Goal: Transaction & Acquisition: Purchase product/service

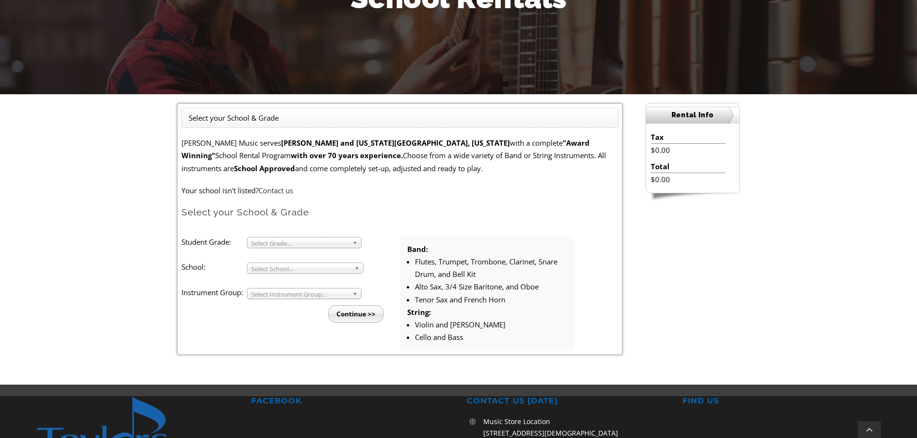
scroll to position [193, 0]
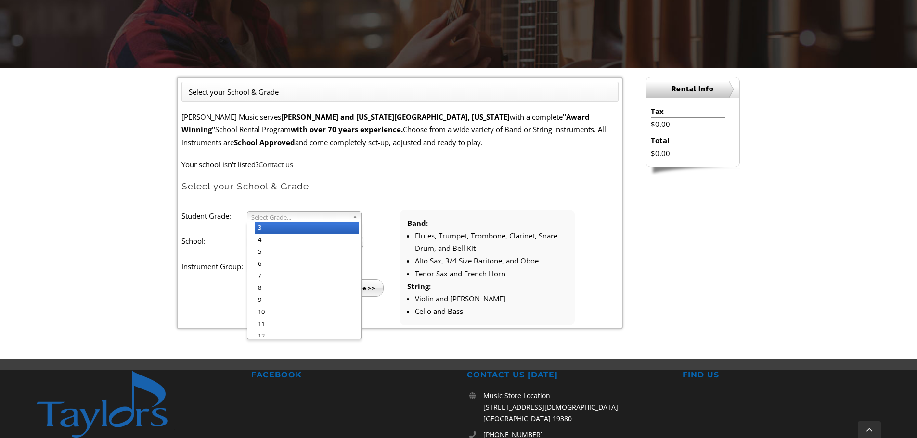
click at [356, 216] on b at bounding box center [356, 217] width 9 height 10
click at [267, 230] on li "3" at bounding box center [307, 228] width 104 height 12
click at [337, 243] on span "Select School..." at bounding box center [300, 243] width 99 height 12
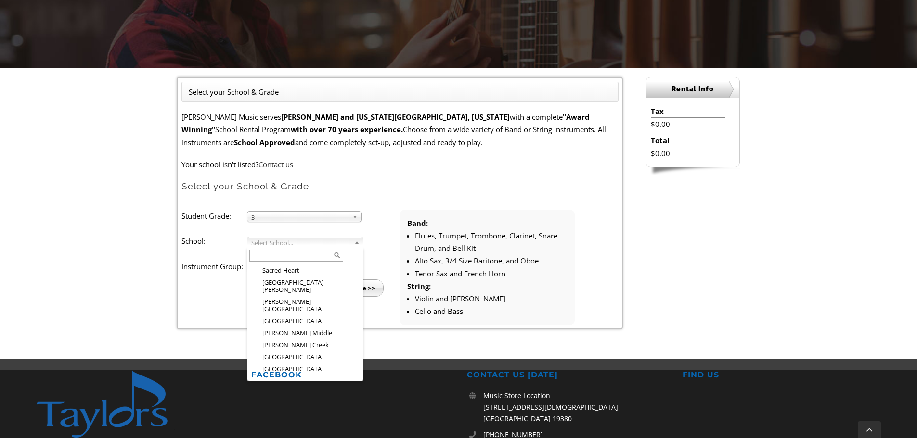
scroll to position [1422, 0]
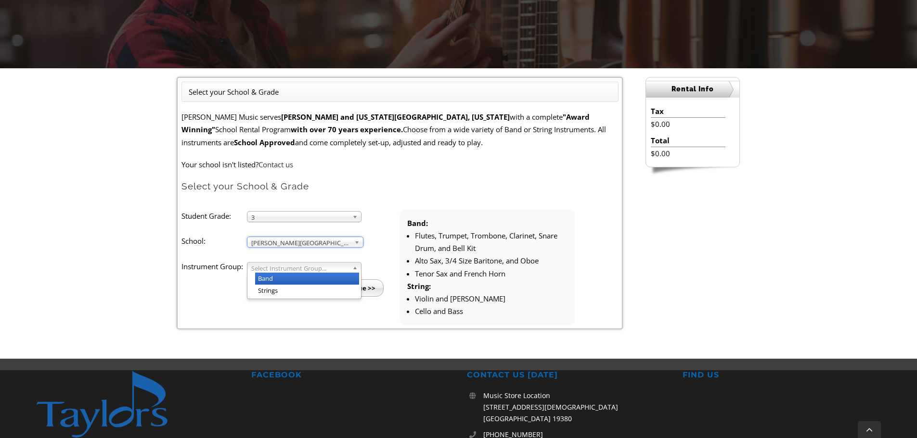
click at [321, 269] on span "Select Instrument Group..." at bounding box center [299, 269] width 97 height 12
click at [322, 291] on li "Strings" at bounding box center [307, 291] width 104 height 12
click at [353, 289] on input "Continue >>" at bounding box center [355, 288] width 55 height 17
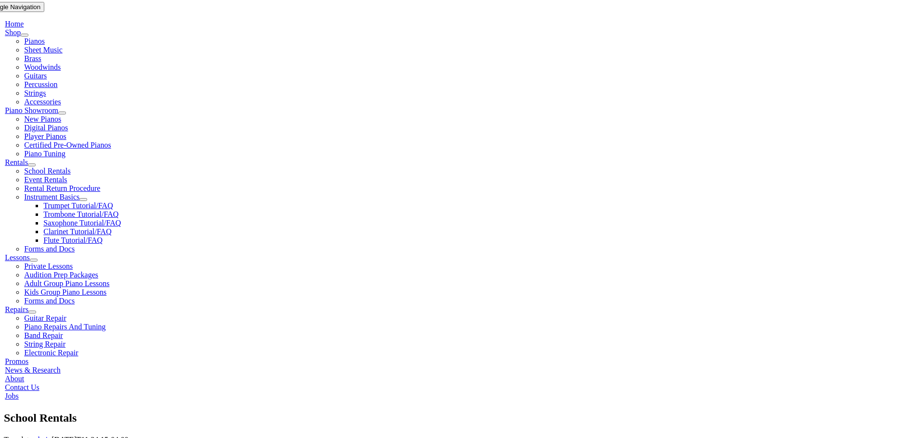
scroll to position [241, 0]
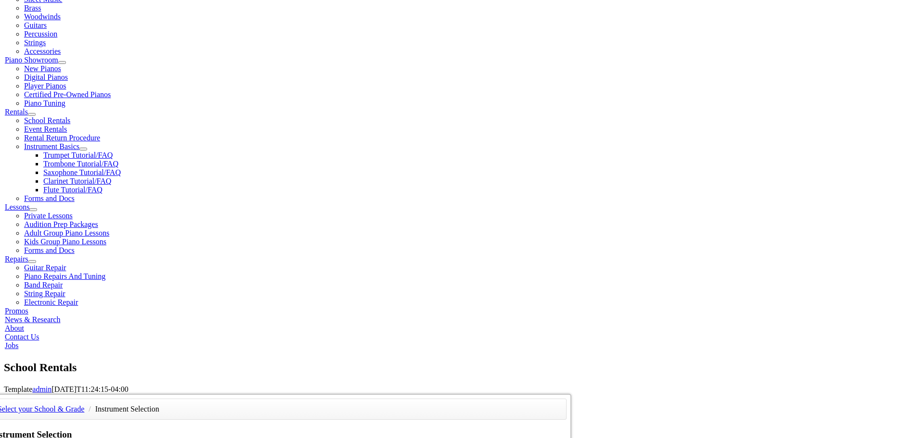
click at [88, 394] on div "Select your School & Grade / Instrument Selection Instrument Selection Please c…" at bounding box center [462, 394] width 917 height 0
click at [83, 394] on div "Select your School & Grade / Instrument Selection Instrument Selection Please c…" at bounding box center [462, 394] width 917 height 0
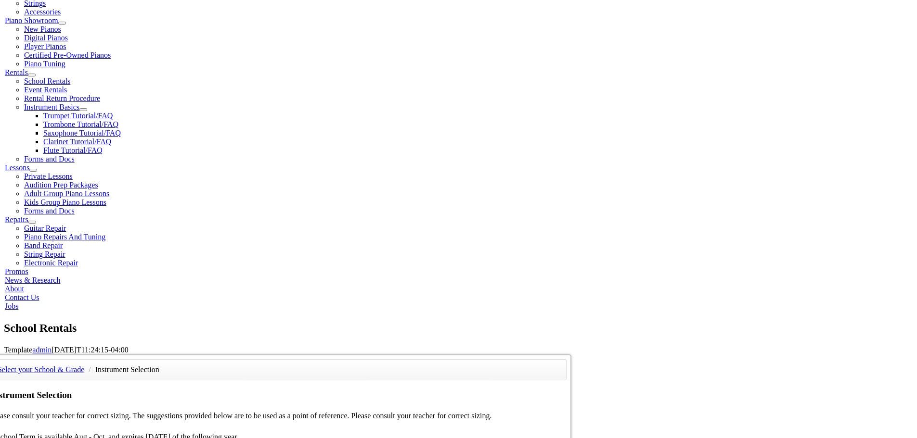
scroll to position [337, 0]
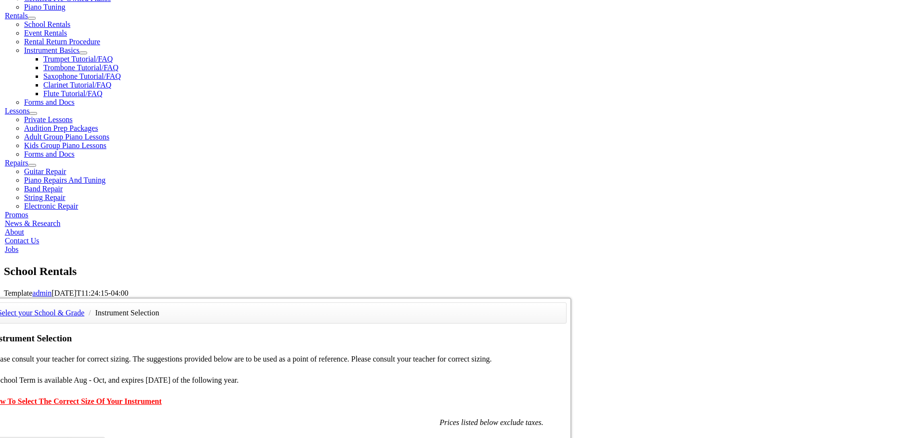
click at [123, 298] on div "Select your School & Grade / Instrument Selection Instrument Selection Please c…" at bounding box center [462, 298] width 917 height 0
drag, startPoint x: 116, startPoint y: 193, endPoint x: 111, endPoint y: 192, distance: 5.8
click at [118, 298] on div "Select your School & Grade / Instrument Selection Instrument Selection Please c…" at bounding box center [462, 298] width 917 height 0
click at [95, 298] on div "Select your School & Grade / Instrument Selection Instrument Selection Please c…" at bounding box center [462, 298] width 917 height 0
click at [103, 298] on div "Select your School & Grade / Instrument Selection Instrument Selection Please c…" at bounding box center [462, 298] width 917 height 0
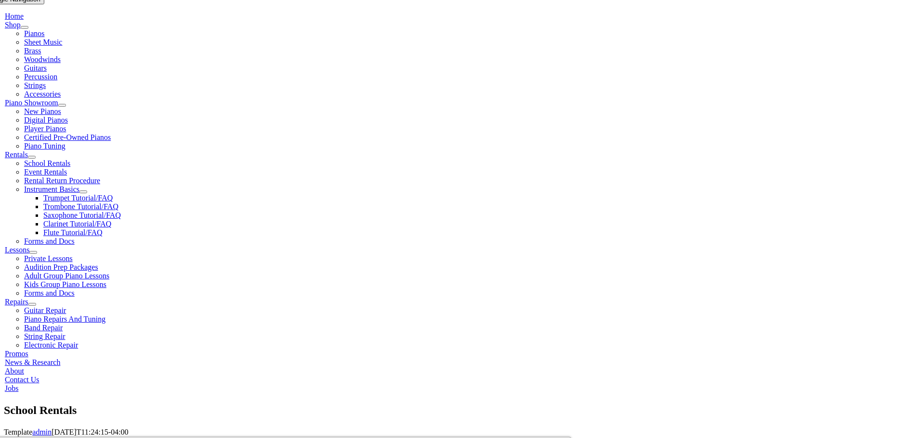
scroll to position [193, 0]
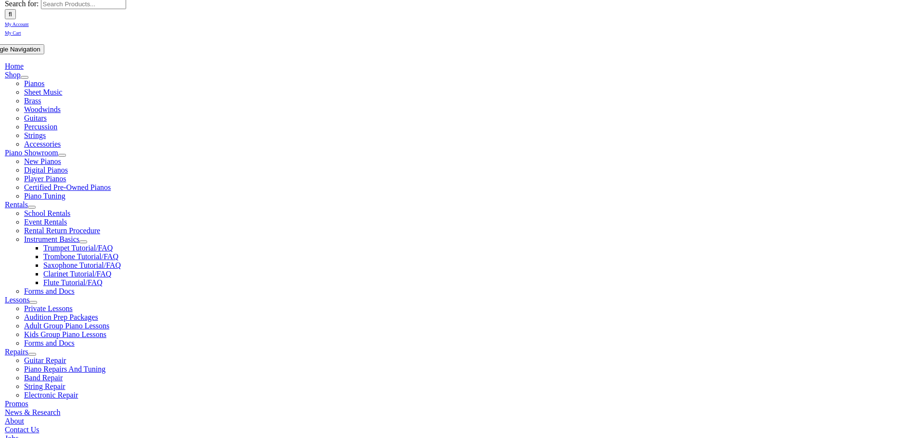
scroll to position [0, 0]
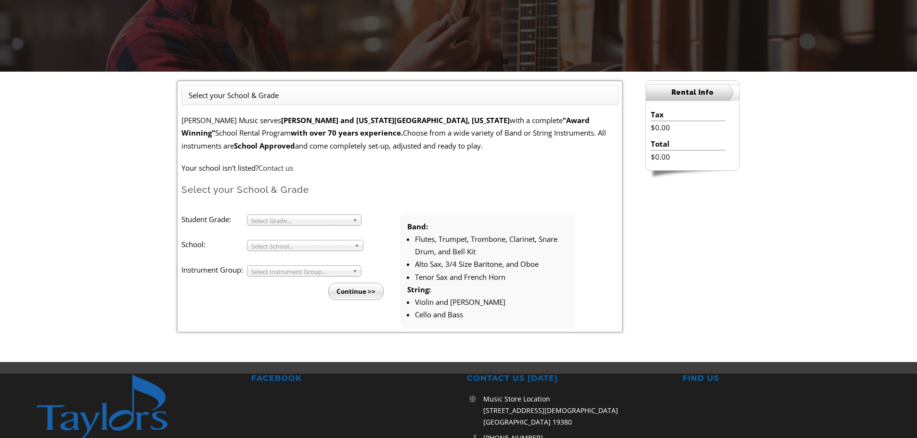
click at [355, 221] on b at bounding box center [356, 220] width 9 height 10
click at [327, 230] on li "3" at bounding box center [307, 231] width 104 height 12
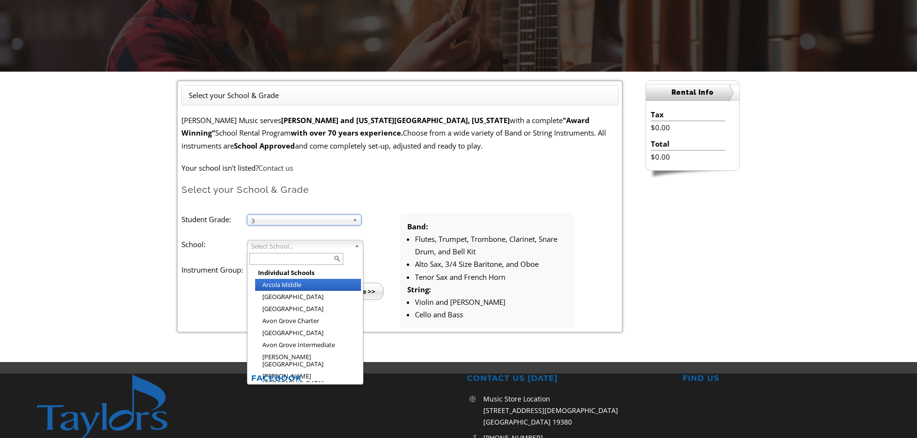
click at [360, 242] on b at bounding box center [358, 246] width 9 height 10
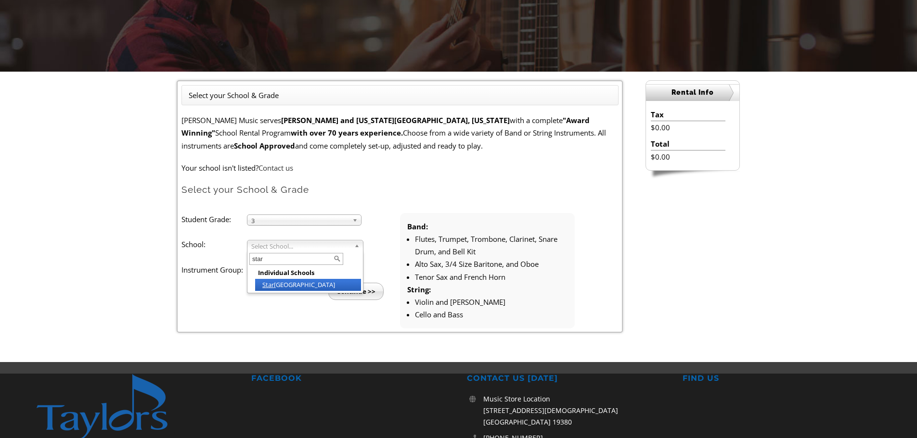
type input "star"
click at [286, 289] on li "Star kweather Elementary" at bounding box center [308, 285] width 106 height 12
click at [288, 270] on span "Select Instrument Group..." at bounding box center [299, 272] width 97 height 12
click at [289, 284] on li "Band" at bounding box center [307, 282] width 104 height 12
click at [353, 293] on input "Continue >>" at bounding box center [355, 291] width 55 height 17
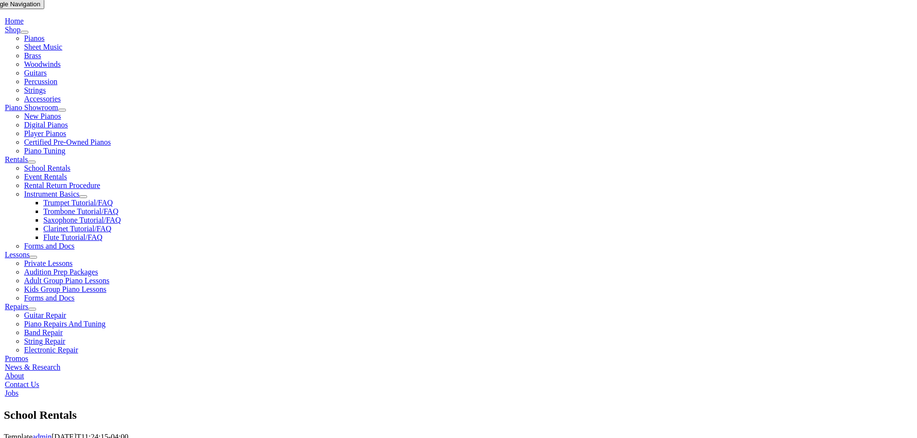
scroll to position [241, 0]
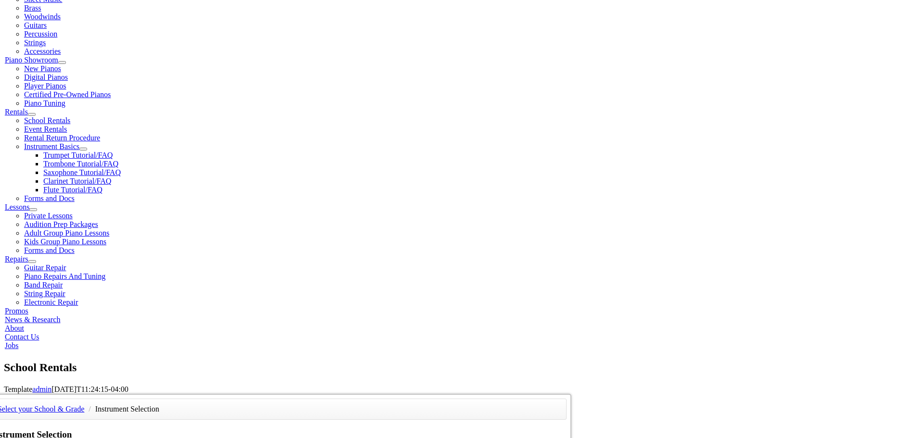
drag, startPoint x: 213, startPoint y: 87, endPoint x: 492, endPoint y: 180, distance: 293.7
drag, startPoint x: 364, startPoint y: 75, endPoint x: 510, endPoint y: 193, distance: 188.1
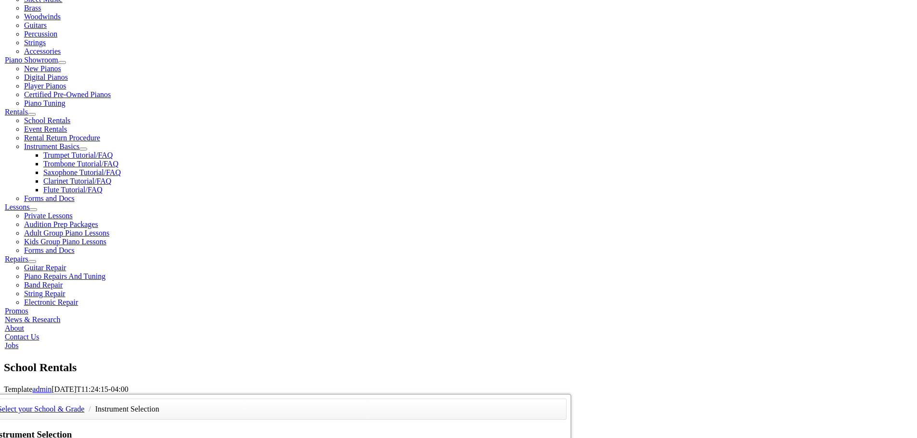
drag, startPoint x: 484, startPoint y: 191, endPoint x: 207, endPoint y: 87, distance: 296.1
click at [167, 394] on div "Select your School & Grade / Instrument Selection Instrument Selection Your tea…" at bounding box center [279, 394] width 586 height 0
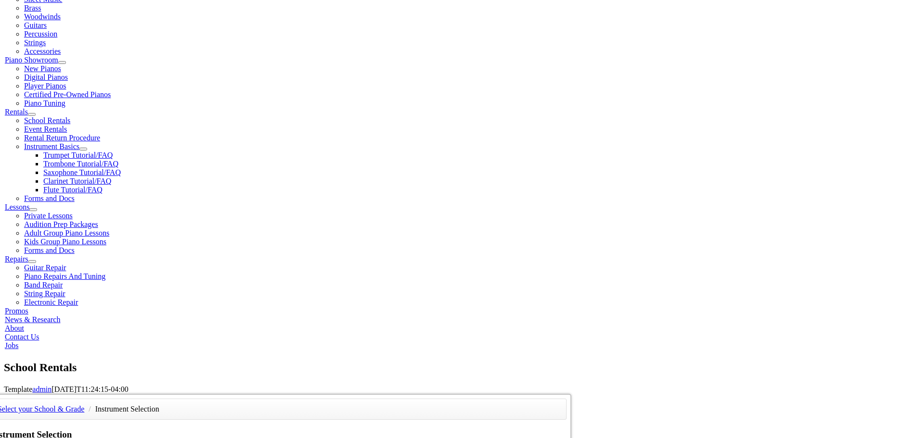
drag, startPoint x: 453, startPoint y: 73, endPoint x: 467, endPoint y: 170, distance: 98.2
drag, startPoint x: 464, startPoint y: 168, endPoint x: 180, endPoint y: 54, distance: 305.6
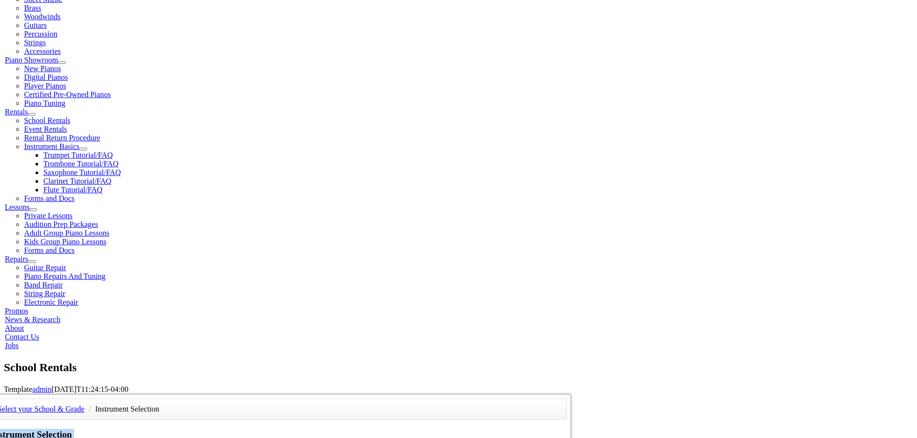
drag, startPoint x: 244, startPoint y: 72, endPoint x: 492, endPoint y: 188, distance: 273.7
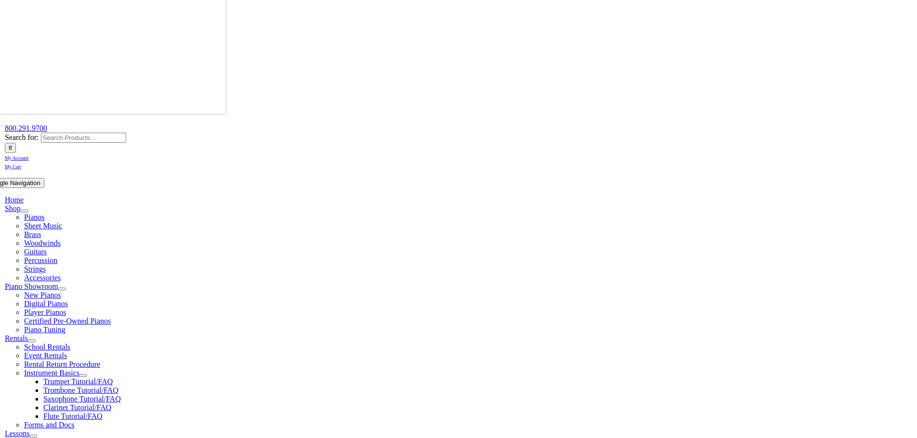
scroll to position [0, 0]
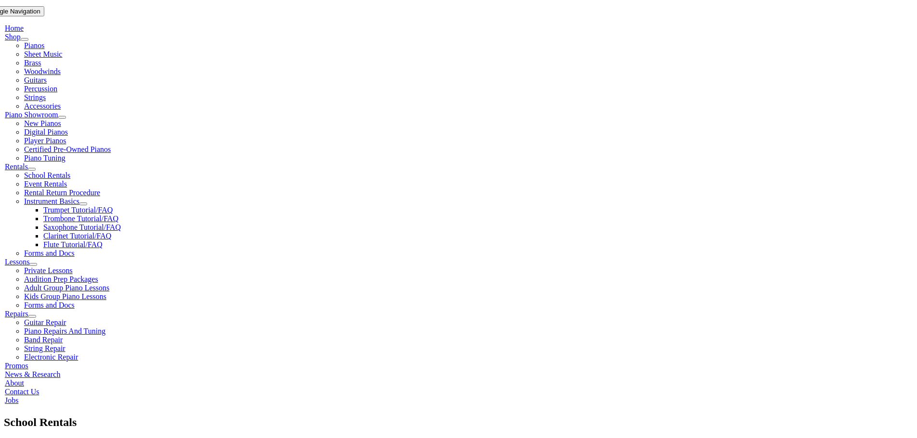
type input "[PERSON_NAME]"
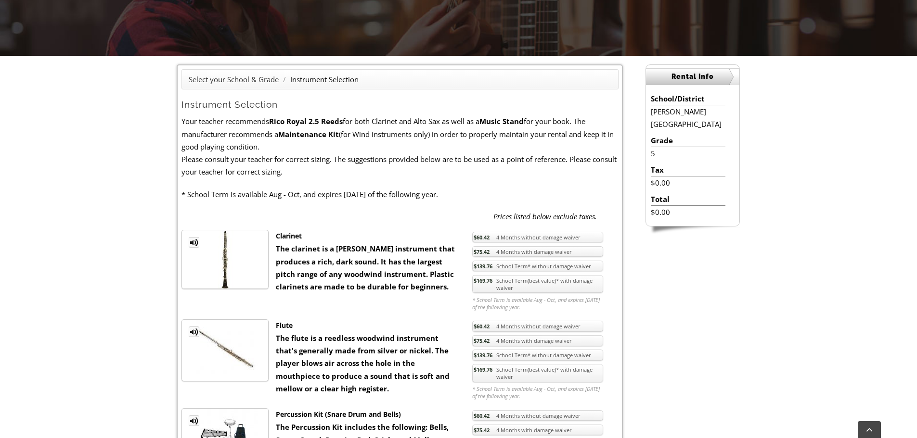
scroll to position [241, 0]
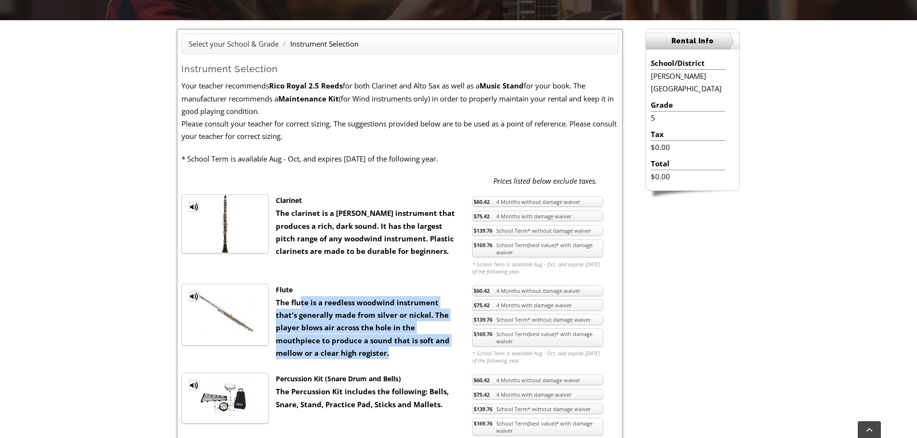
drag, startPoint x: 331, startPoint y: 301, endPoint x: 376, endPoint y: 349, distance: 66.4
click at [376, 349] on div "Flute The flute is a reedless woodwind instrument that's generally made from si…" at bounding box center [367, 322] width 196 height 76
drag, startPoint x: 355, startPoint y: 351, endPoint x: 279, endPoint y: 291, distance: 97.0
click at [279, 291] on div "Flute The flute is a reedless woodwind instrument that's generally made from si…" at bounding box center [367, 322] width 196 height 76
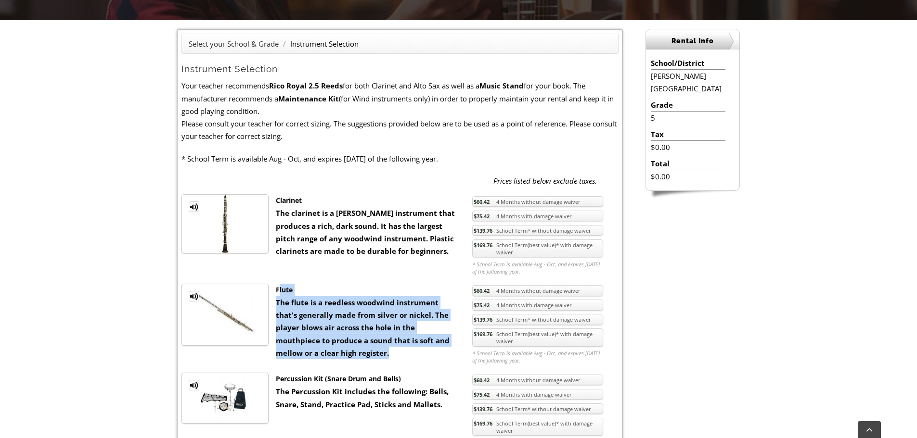
click at [379, 309] on div "Flute The flute is a reedless woodwind instrument that's generally made from si…" at bounding box center [367, 322] width 196 height 76
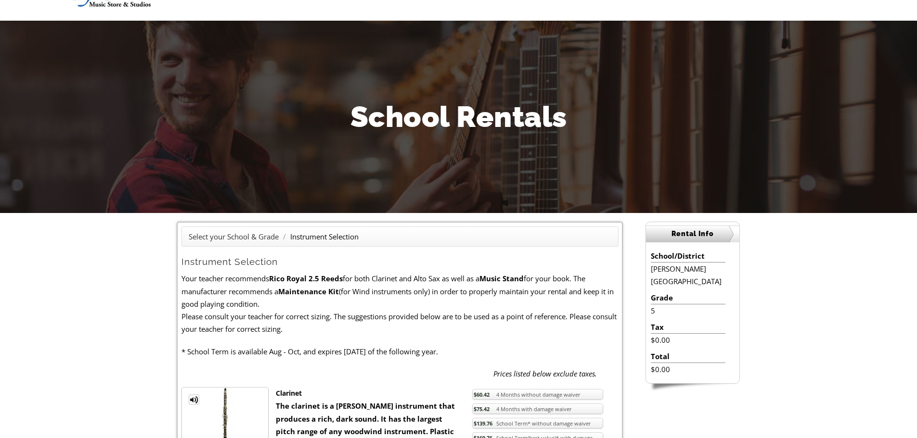
scroll to position [0, 0]
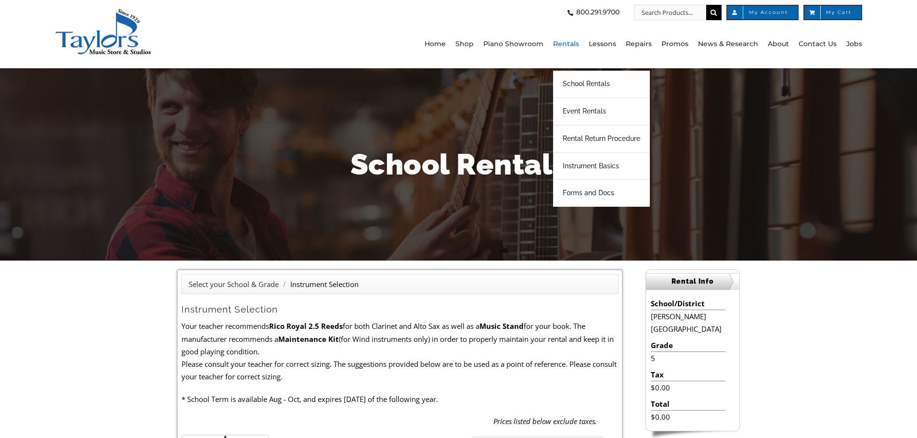
click at [576, 41] on span "Rentals" at bounding box center [566, 44] width 26 height 15
